Goal: Task Accomplishment & Management: Complete application form

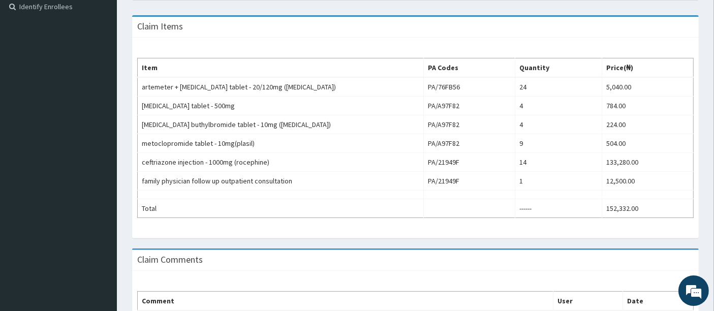
scroll to position [379, 0]
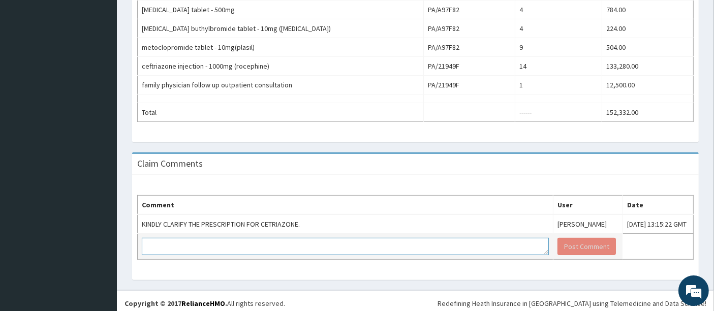
click at [214, 246] on textarea at bounding box center [345, 246] width 407 height 17
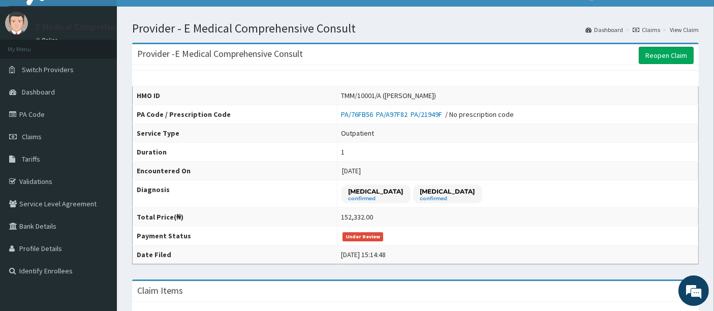
scroll to position [16, 0]
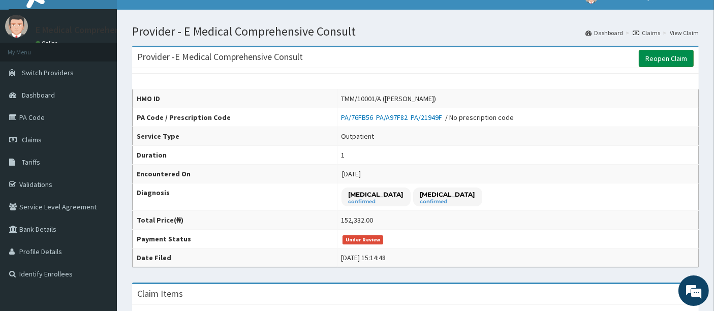
click at [664, 57] on link "Reopen Claim" at bounding box center [666, 58] width 55 height 17
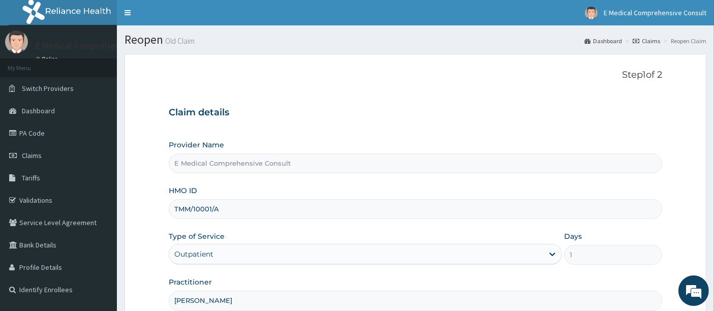
scroll to position [104, 0]
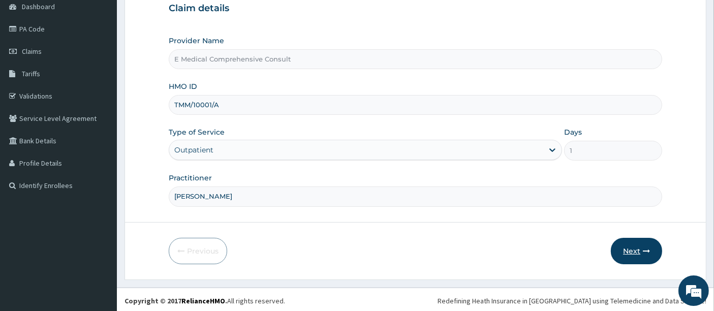
click at [626, 247] on button "Next" at bounding box center [636, 251] width 51 height 26
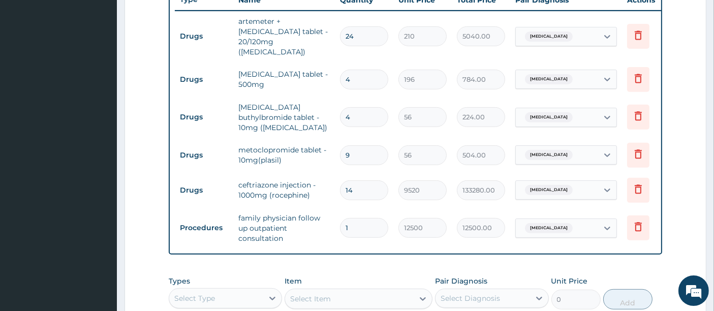
scroll to position [393, 0]
click at [359, 181] on input "14" at bounding box center [364, 191] width 48 height 20
type input "1"
type input "9520.00"
type input "0.00"
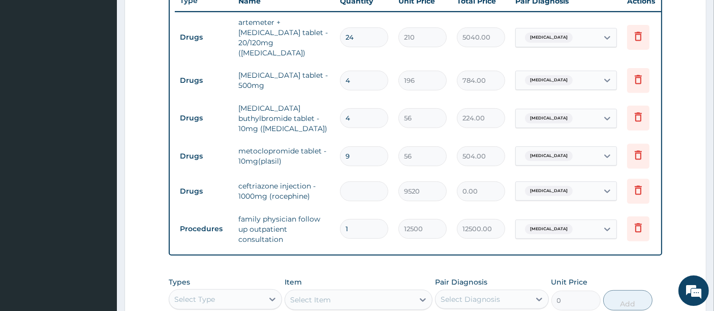
type input "7"
type input "66640.00"
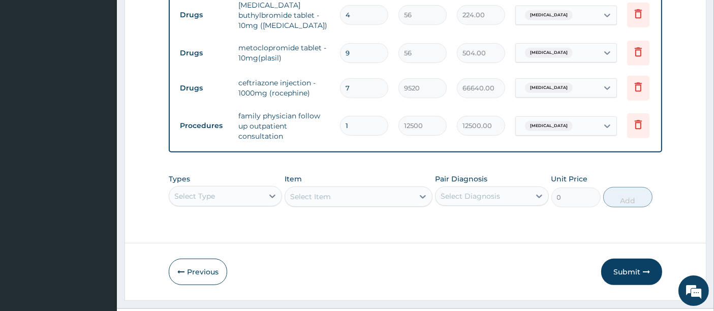
scroll to position [510, 0]
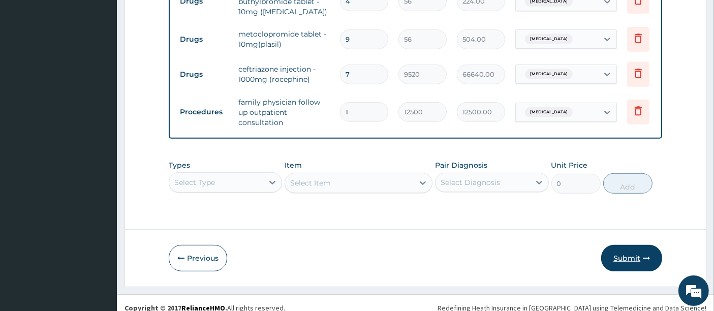
type input "7"
click at [625, 250] on button "Submit" at bounding box center [631, 258] width 61 height 26
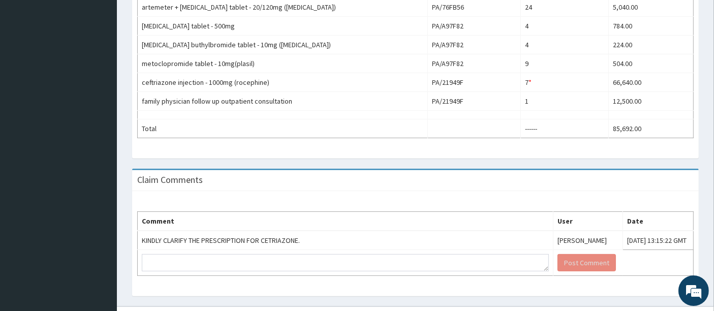
scroll to position [379, 0]
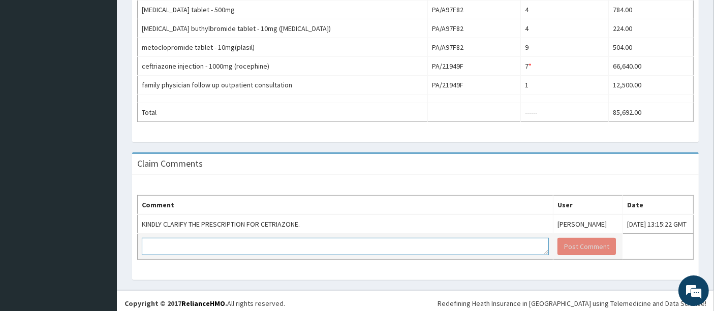
click at [274, 246] on textarea at bounding box center [345, 246] width 407 height 17
type textarea "KINDLY NOTE THE CEFTRIAZONE IS ONCE DAILY."
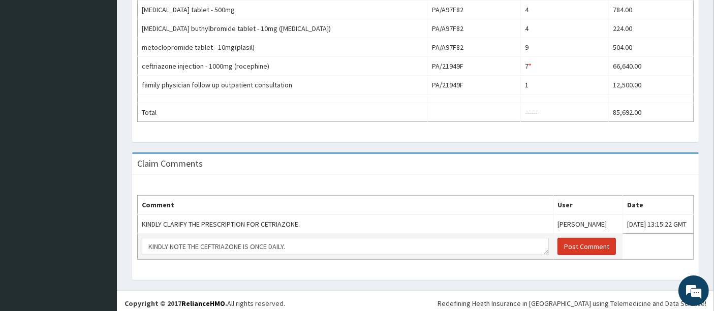
click at [557, 244] on button "Post Comment" at bounding box center [586, 246] width 58 height 17
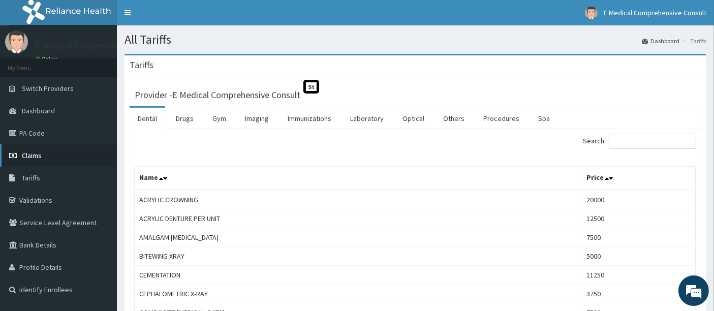
click at [38, 159] on span "Claims" at bounding box center [32, 155] width 20 height 9
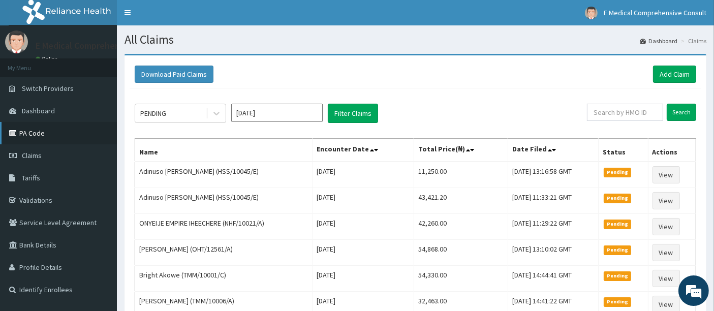
click at [33, 137] on link "PA Code" at bounding box center [58, 133] width 117 height 22
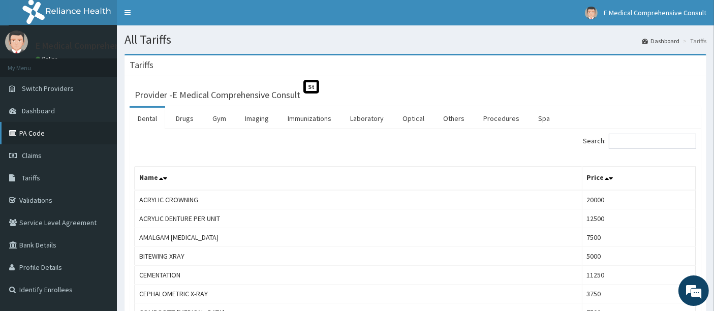
click at [35, 127] on link "PA Code" at bounding box center [58, 133] width 117 height 22
click at [28, 133] on link "PA Code" at bounding box center [58, 133] width 117 height 22
